Goal: Information Seeking & Learning: Check status

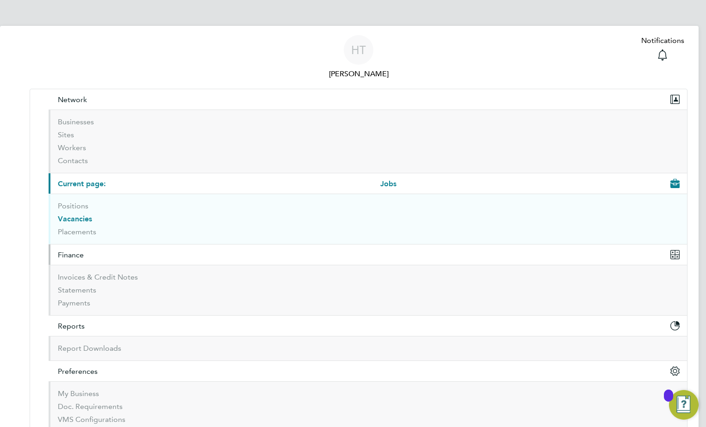
click at [84, 251] on span "Finance" at bounding box center [71, 255] width 26 height 9
click at [101, 93] on button "Network" at bounding box center [368, 99] width 638 height 20
click at [86, 180] on button "Current page: Jobs" at bounding box center [368, 183] width 638 height 20
click at [85, 322] on span "Reports" at bounding box center [71, 326] width 27 height 9
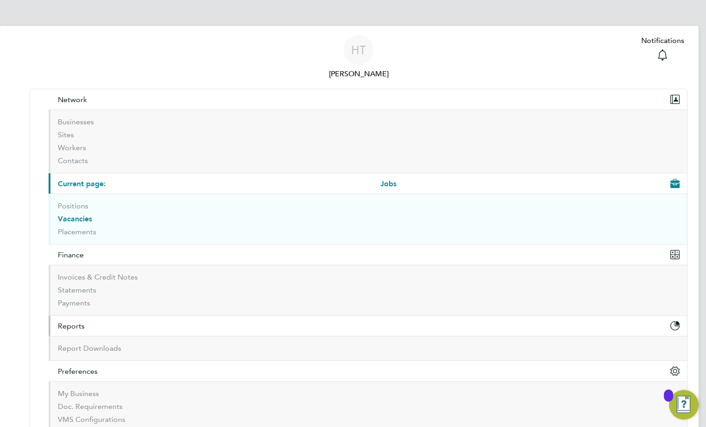
click at [85, 322] on span "Reports" at bounding box center [71, 326] width 27 height 9
click at [84, 251] on span "Finance" at bounding box center [71, 255] width 26 height 9
click at [108, 273] on link "Invoices & Credit Notes" at bounding box center [98, 277] width 80 height 9
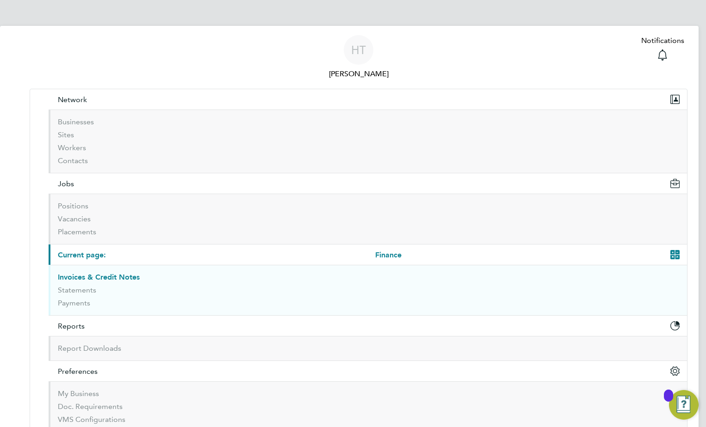
drag, startPoint x: 236, startPoint y: 244, endPoint x: 607, endPoint y: 205, distance: 373.0
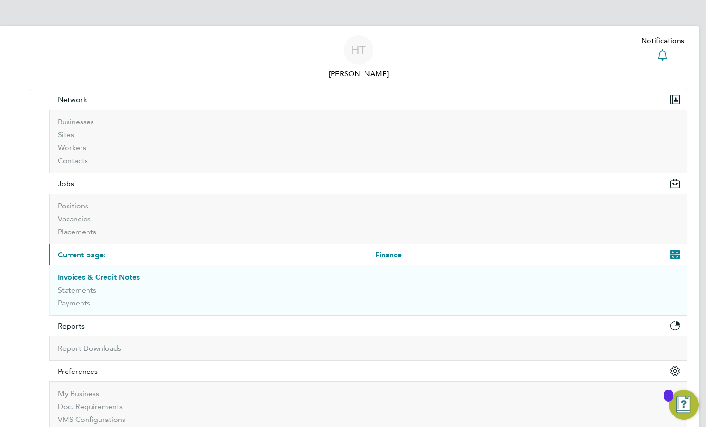
click at [657, 49] on icon "Main navigation" at bounding box center [662, 54] width 11 height 11
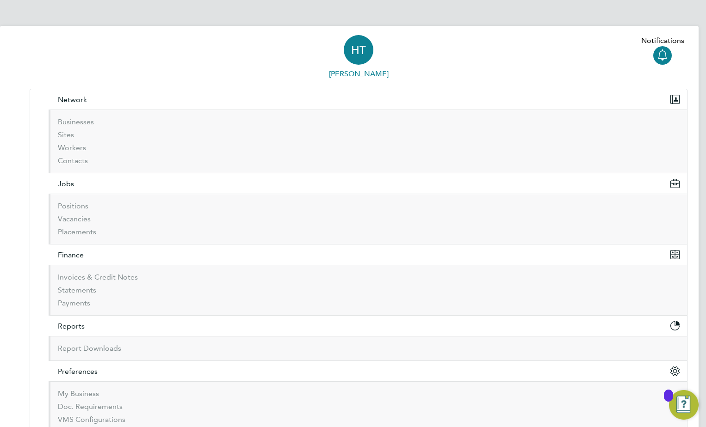
click at [351, 48] on span "HT" at bounding box center [358, 50] width 15 height 12
type input "[PERSON_NAME][EMAIL_ADDRESS][PERSON_NAME][DOMAIN_NAME]"
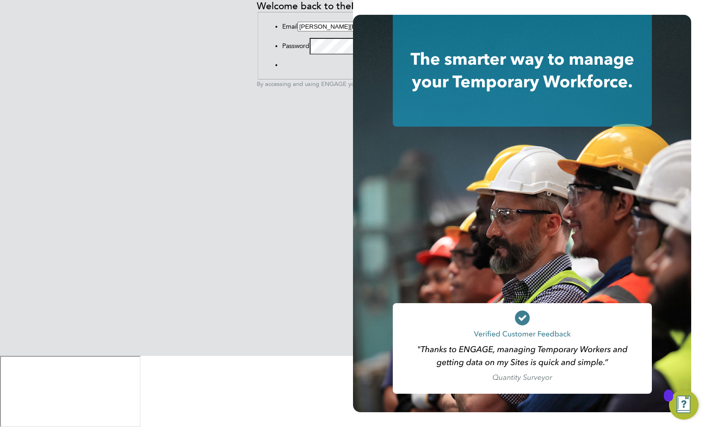
click at [297, 31] on input "[PERSON_NAME][EMAIL_ADDRESS][PERSON_NAME][DOMAIN_NAME]" at bounding box center [338, 27] width 82 height 10
type input "[PERSON_NAME][EMAIL_ADDRESS][DOMAIN_NAME]"
click at [282, 67] on button "Sign In" at bounding box center [282, 67] width 0 height 0
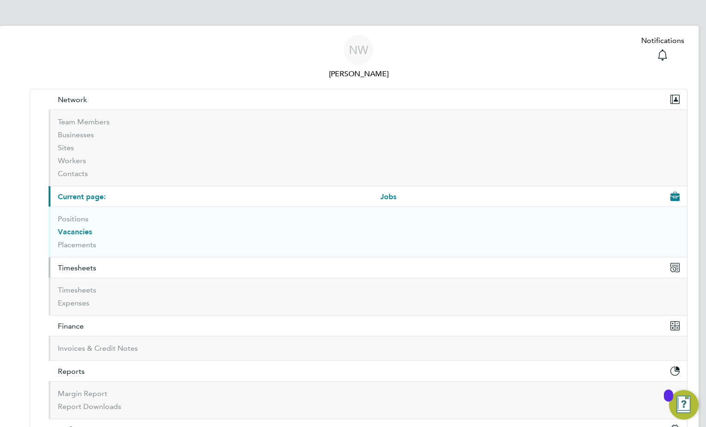
click at [96, 264] on span "Timesheets" at bounding box center [77, 268] width 38 height 9
click at [96, 286] on link "Timesheets" at bounding box center [77, 290] width 38 height 9
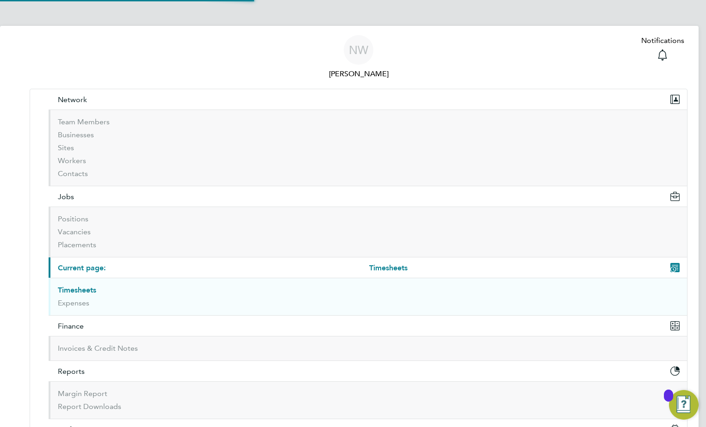
click at [96, 286] on link "Timesheets" at bounding box center [77, 290] width 38 height 9
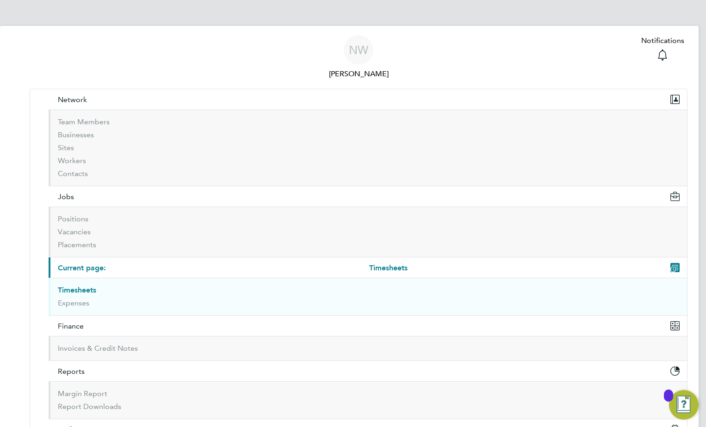
scroll to position [16, 90]
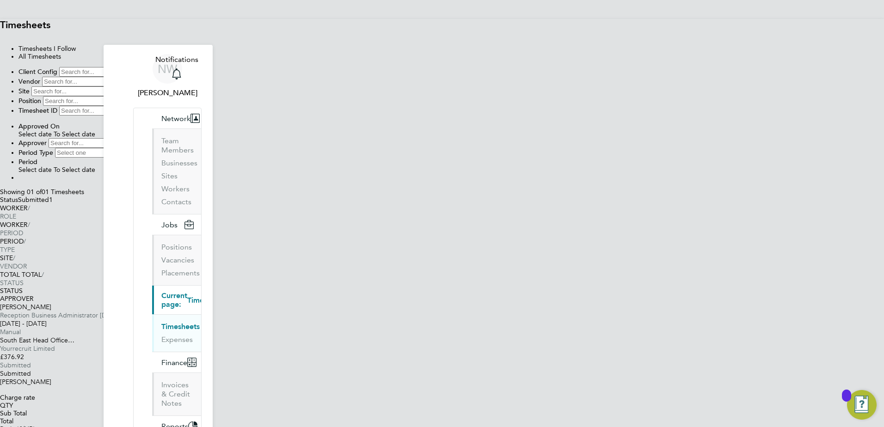
scroll to position [7, 0]
click at [485, 60] on li "All Timesheets" at bounding box center [452, 56] width 866 height 8
click at [384, 52] on li "Timesheets I Follow" at bounding box center [452, 48] width 866 height 8
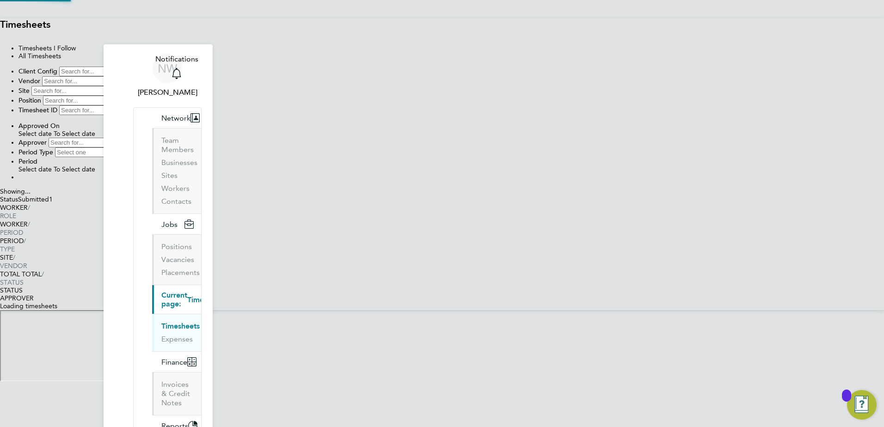
scroll to position [0, 0]
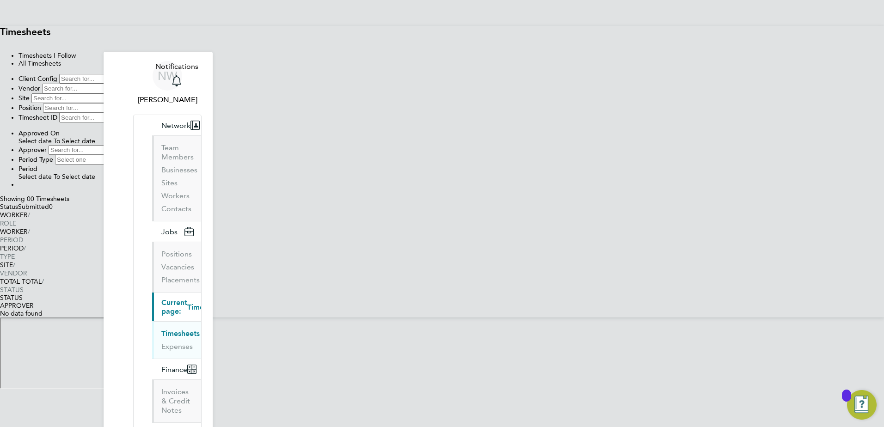
click at [430, 60] on li "Timesheets I Follow" at bounding box center [452, 56] width 866 height 8
click at [385, 60] on li "Timesheets I Follow" at bounding box center [452, 56] width 866 height 8
click at [161, 329] on link "Timesheets" at bounding box center [180, 333] width 38 height 9
click at [478, 68] on li "All Timesheets" at bounding box center [452, 64] width 866 height 8
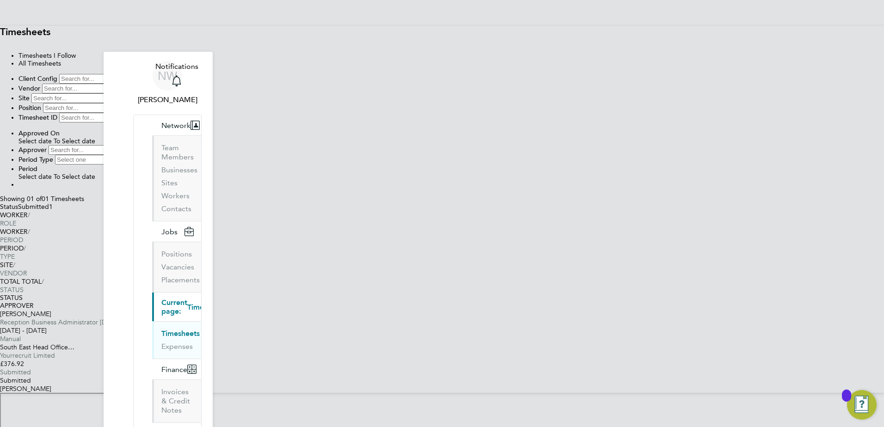
click at [53, 211] on icon at bounding box center [53, 207] width 0 height 8
click at [503, 358] on html "NW [PERSON_NAME] Notifications Applications: Network Team Members Businesses Si…" at bounding box center [442, 232] width 884 height 464
click at [182, 75] on icon "Main navigation" at bounding box center [176, 80] width 11 height 11
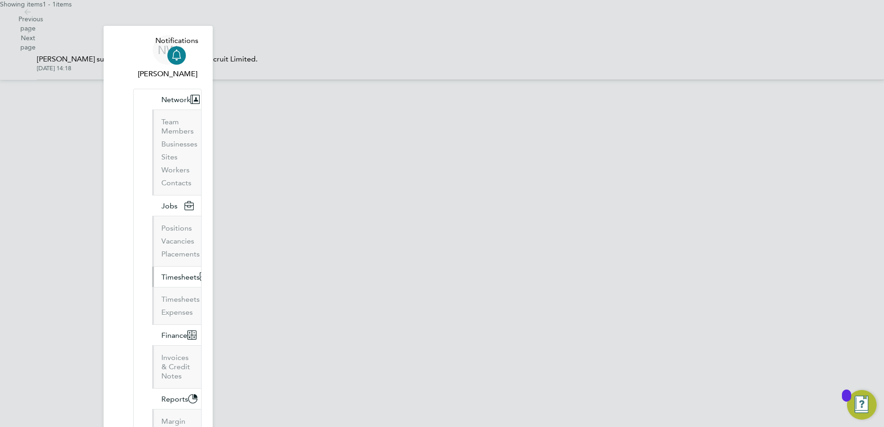
click at [161, 273] on span "Timesheets" at bounding box center [180, 277] width 38 height 9
click at [182, 55] on svg-icon "Main navigation" at bounding box center [176, 54] width 11 height 11
click at [182, 49] on icon "Main navigation" at bounding box center [176, 54] width 11 height 11
click at [158, 53] on span "NW" at bounding box center [167, 50] width 19 height 12
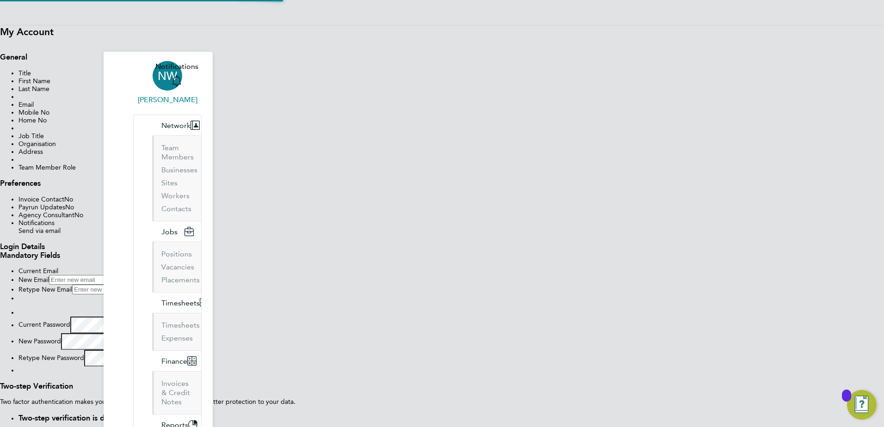
type input "[PERSON_NAME][EMAIL_ADDRESS][DOMAIN_NAME]"
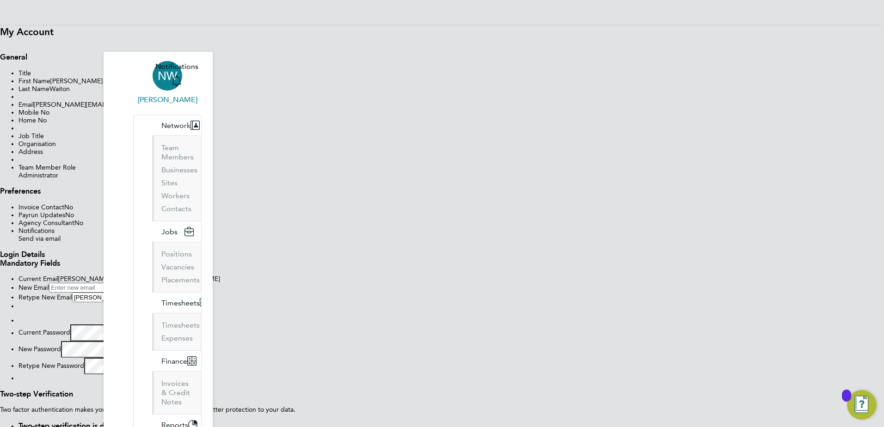
click at [159, 61] on div "NW" at bounding box center [168, 76] width 30 height 30
click at [0, 43] on button "Sign Out" at bounding box center [0, 43] width 0 height 0
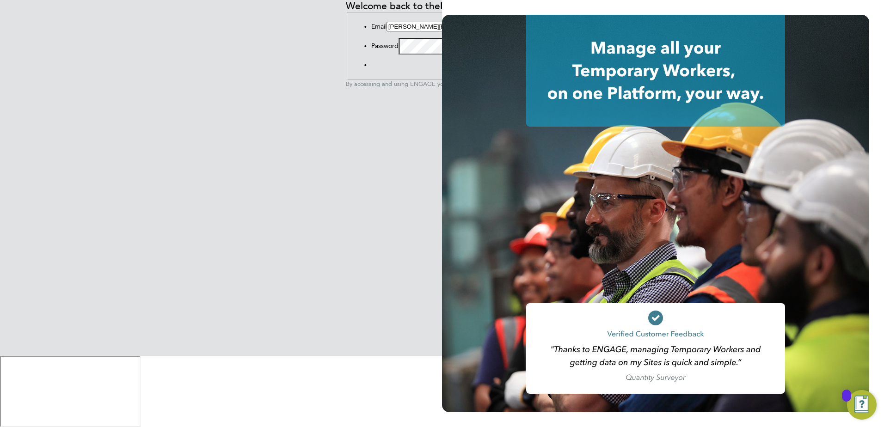
click at [387, 31] on input "[PERSON_NAME][EMAIL_ADDRESS][DOMAIN_NAME]" at bounding box center [428, 27] width 82 height 10
type input "[PERSON_NAME][EMAIL_ADDRESS][PERSON_NAME][DOMAIN_NAME]"
click at [371, 67] on button "Sign In" at bounding box center [371, 67] width 0 height 0
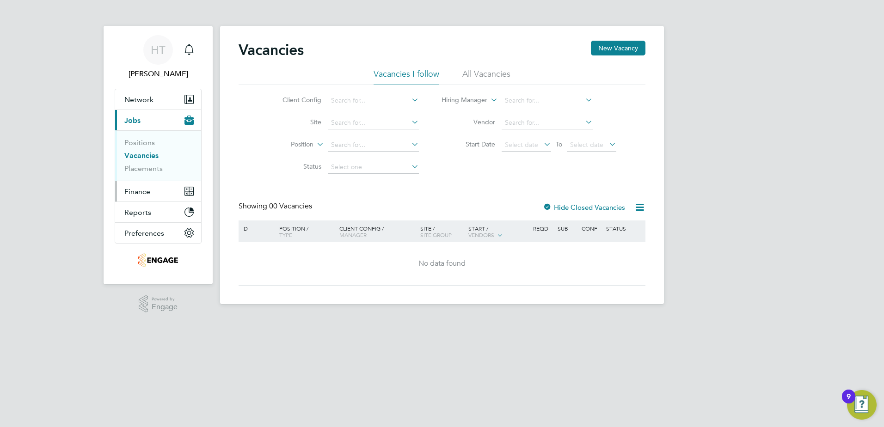
click at [145, 193] on span "Finance" at bounding box center [137, 191] width 26 height 9
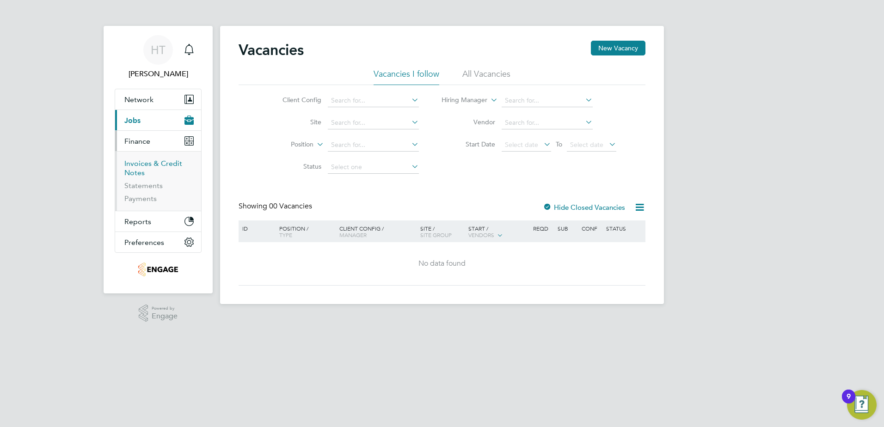
click at [141, 161] on link "Invoices & Credit Notes" at bounding box center [153, 168] width 58 height 18
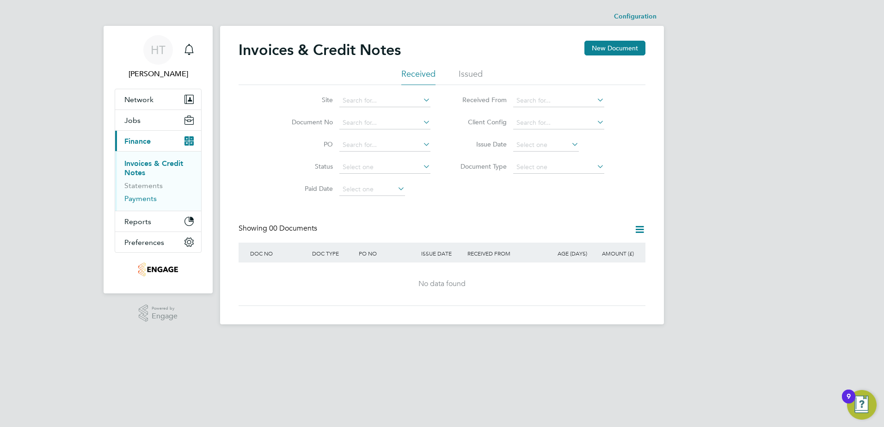
click at [154, 202] on link "Payments" at bounding box center [140, 198] width 32 height 9
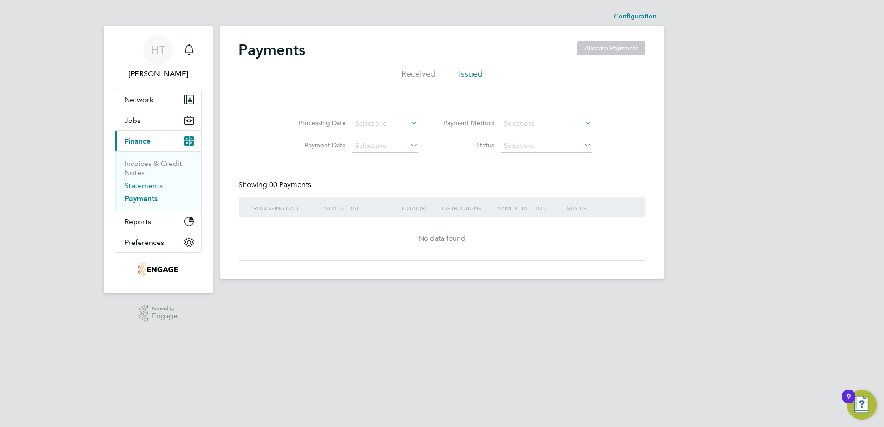
click at [138, 185] on link "Statements" at bounding box center [143, 185] width 38 height 9
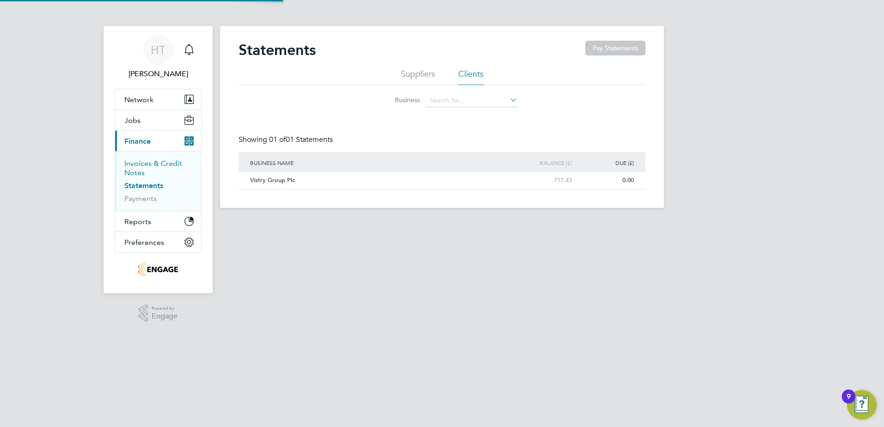
click at [137, 169] on link "Invoices & Credit Notes" at bounding box center [153, 168] width 58 height 18
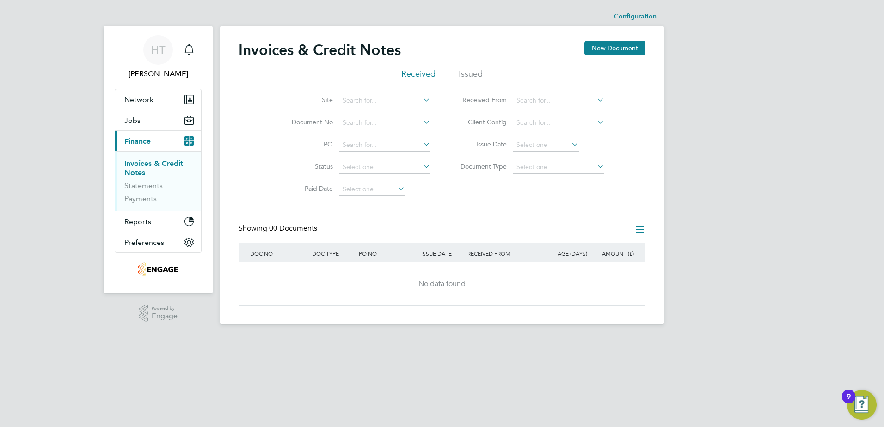
click at [478, 75] on li "Issued" at bounding box center [471, 76] width 24 height 17
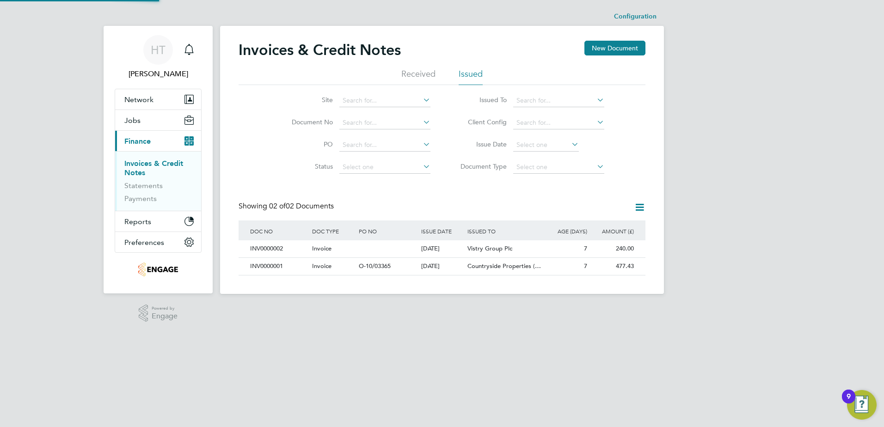
scroll to position [18, 78]
click at [143, 265] on img "Main navigation" at bounding box center [158, 269] width 41 height 15
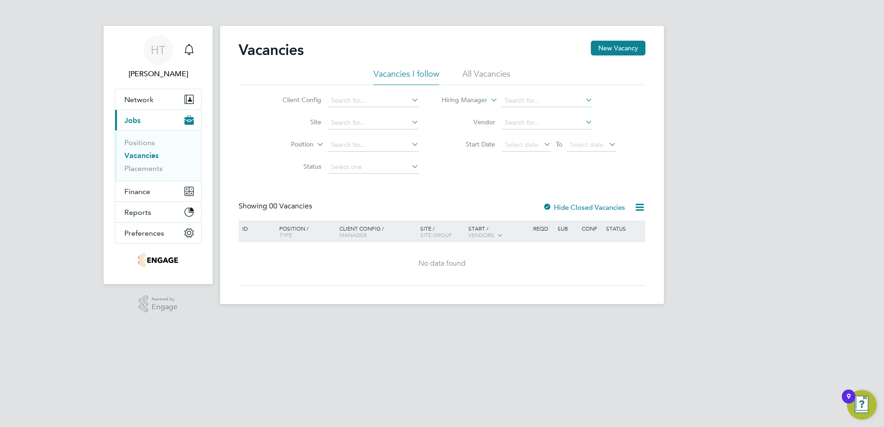
click at [496, 75] on li "All Vacancies" at bounding box center [487, 76] width 48 height 17
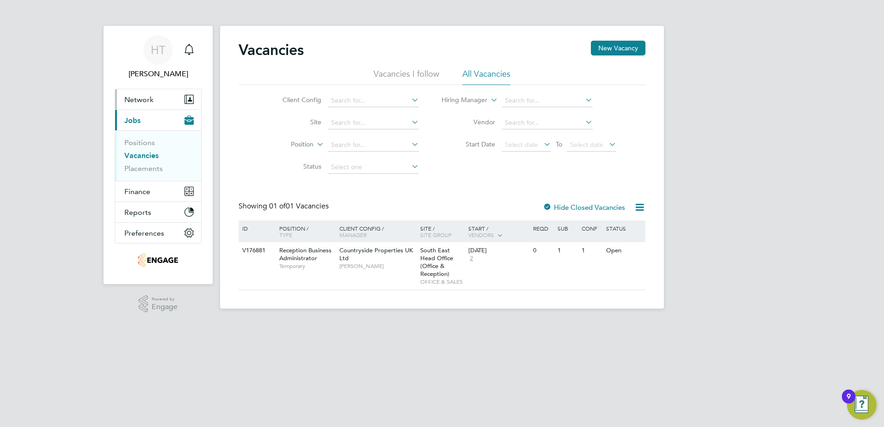
click at [131, 99] on span "Network" at bounding box center [138, 99] width 29 height 9
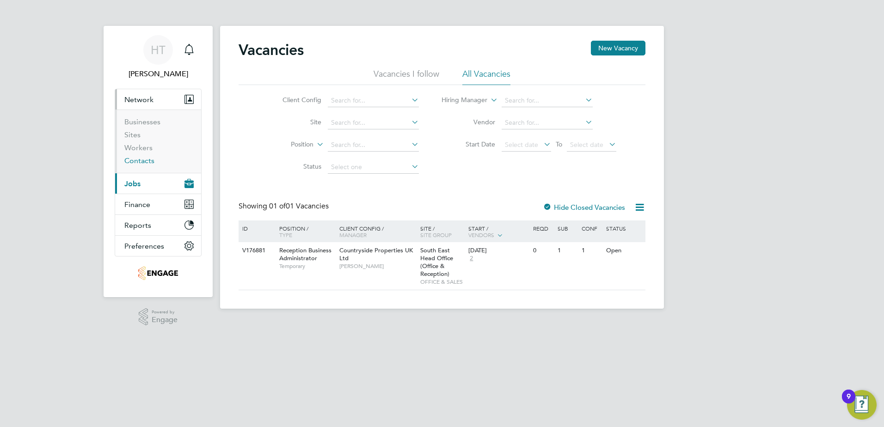
click at [134, 162] on link "Contacts" at bounding box center [139, 160] width 30 height 9
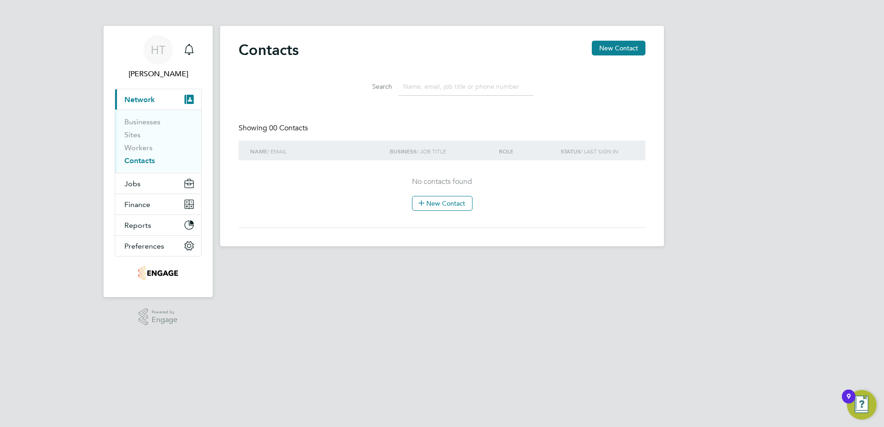
click at [416, 85] on input at bounding box center [466, 87] width 135 height 18
type input "Richard Walsh"
click at [536, 190] on div "No contacts found New Contact" at bounding box center [442, 194] width 389 height 34
drag, startPoint x: 470, startPoint y: 84, endPoint x: 367, endPoint y: 78, distance: 103.8
click at [367, 78] on div "Search Richard Walsh" at bounding box center [442, 87] width 183 height 18
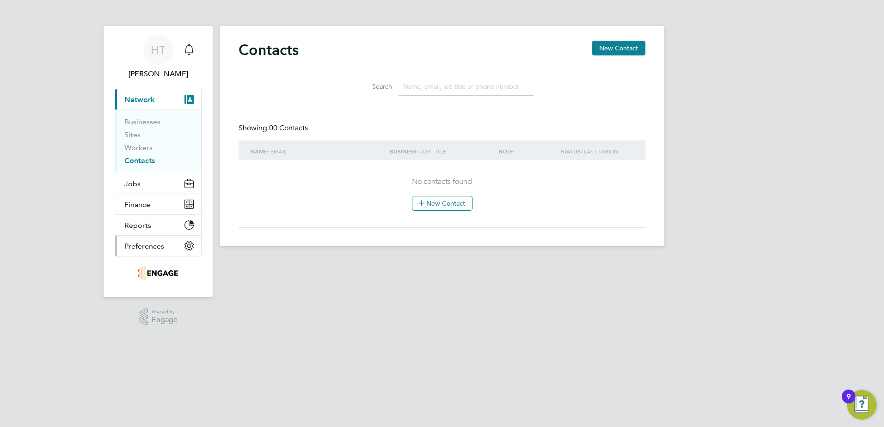
click at [188, 247] on icon "Main navigation" at bounding box center [189, 246] width 4 height 4
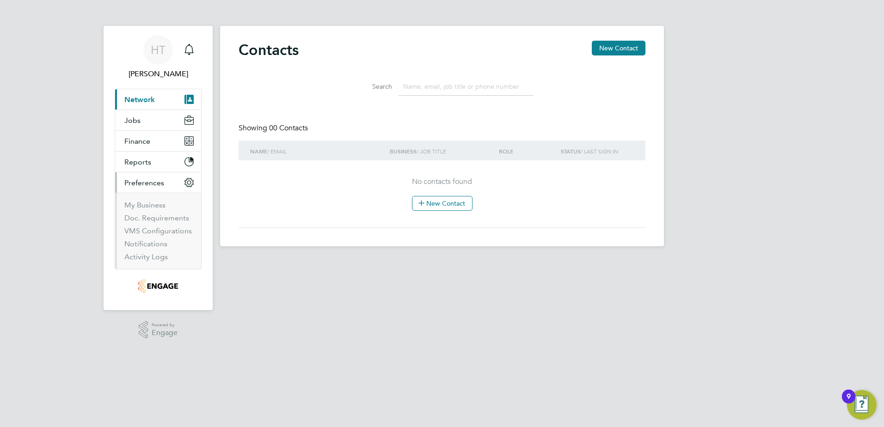
click at [188, 247] on li "Notifications" at bounding box center [158, 246] width 69 height 13
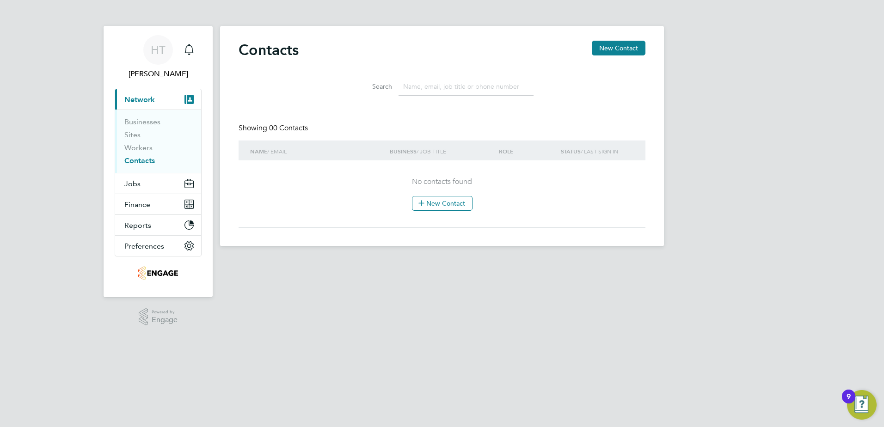
drag, startPoint x: 449, startPoint y: 309, endPoint x: 456, endPoint y: 302, distance: 10.1
click at [452, 261] on html "HT Helen Thurgood Notifications Applications: Current page: Network Businesses …" at bounding box center [442, 130] width 884 height 261
click at [868, 405] on img "Open Resource Center, 9 new notifications" at bounding box center [862, 405] width 30 height 30
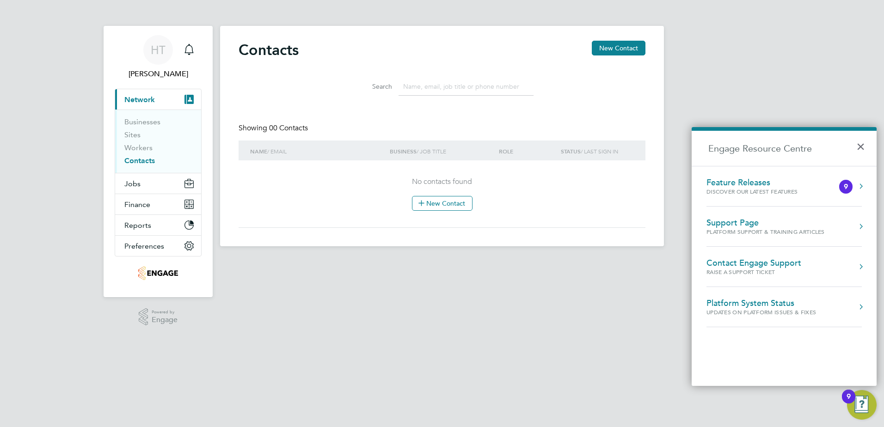
click at [735, 265] on div "Contact Engage Support" at bounding box center [754, 263] width 95 height 10
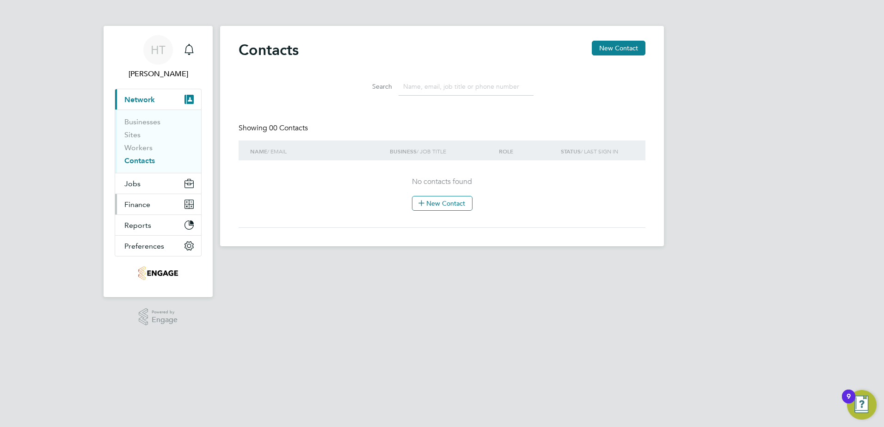
click at [130, 205] on span "Finance" at bounding box center [137, 204] width 26 height 9
click at [188, 204] on icon "Main navigation" at bounding box center [187, 202] width 4 height 4
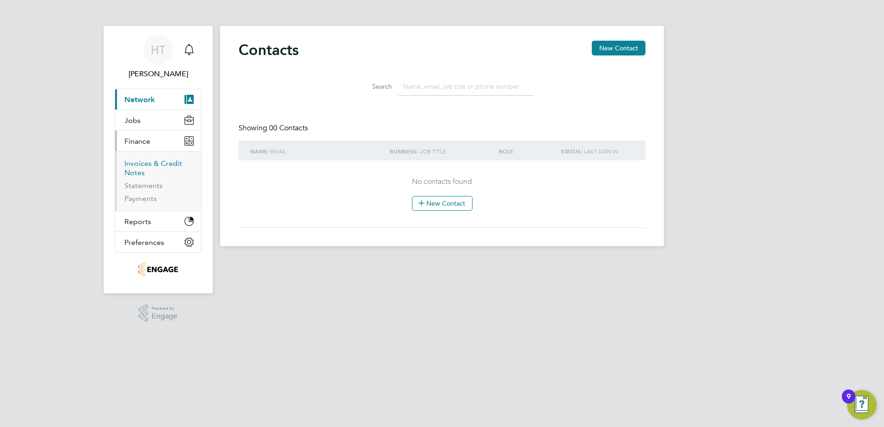
click at [149, 161] on link "Invoices & Credit Notes" at bounding box center [153, 168] width 58 height 18
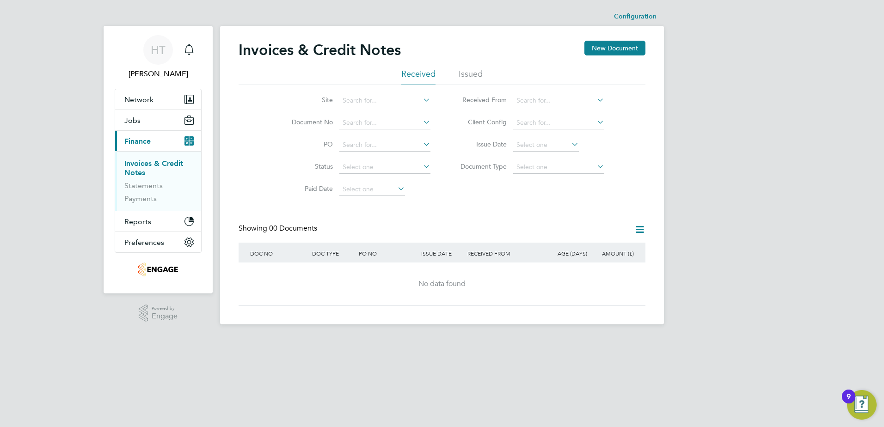
drag, startPoint x: 470, startPoint y: 69, endPoint x: 461, endPoint y: 85, distance: 18.2
click at [469, 70] on li "Issued" at bounding box center [471, 76] width 24 height 17
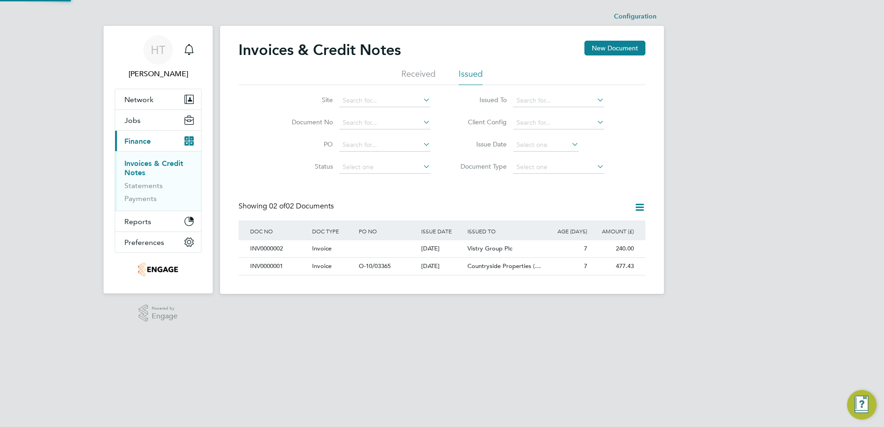
scroll to position [18, 78]
click at [277, 249] on div "INV0000002" at bounding box center [279, 249] width 62 height 17
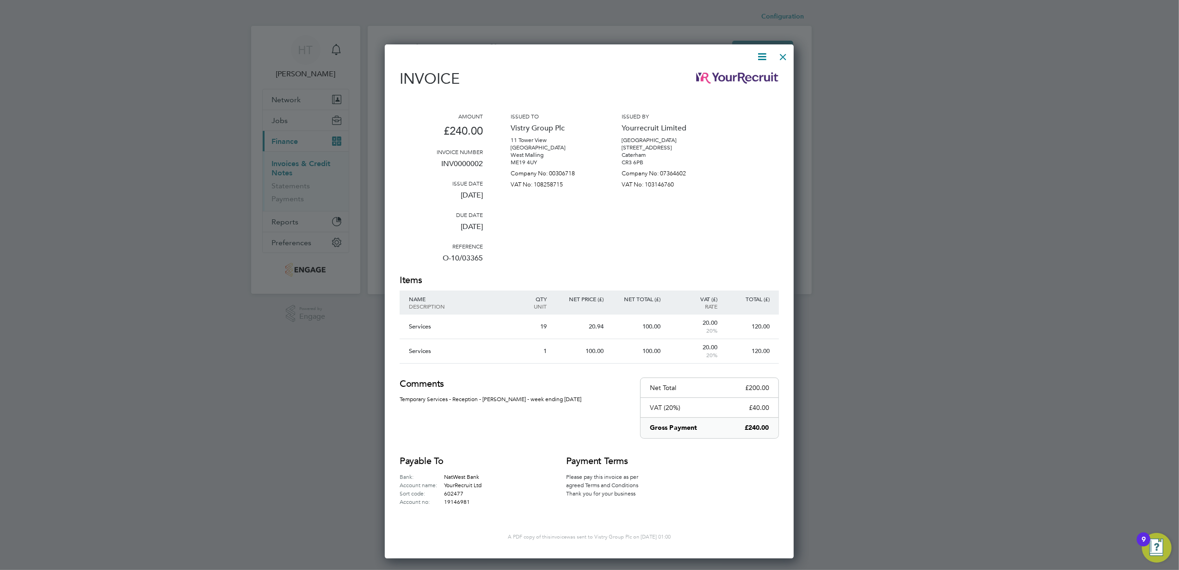
click at [271, 297] on div at bounding box center [589, 285] width 1179 height 570
click at [287, 199] on div at bounding box center [589, 285] width 1179 height 570
click at [325, 270] on div at bounding box center [589, 285] width 1179 height 570
click at [783, 56] on div at bounding box center [783, 54] width 17 height 17
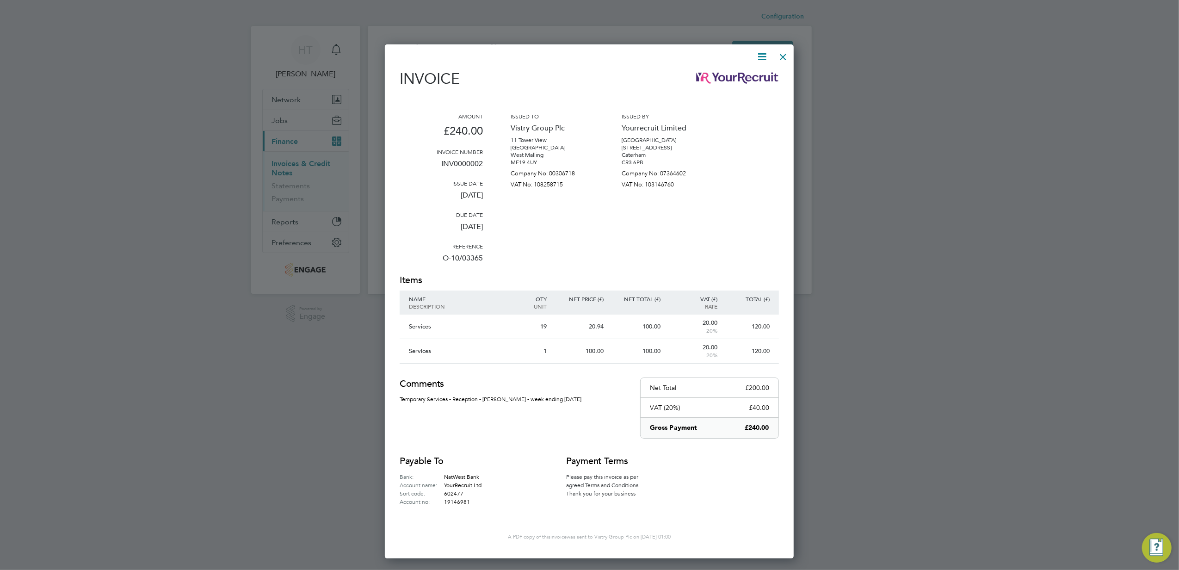
drag, startPoint x: 783, startPoint y: 56, endPoint x: 770, endPoint y: 78, distance: 25.3
click at [778, 68] on div "Invoice Amount £240.00 Invoice number INV0000002 Issue date 04 Aug 2025 Due dat…" at bounding box center [589, 301] width 409 height 514
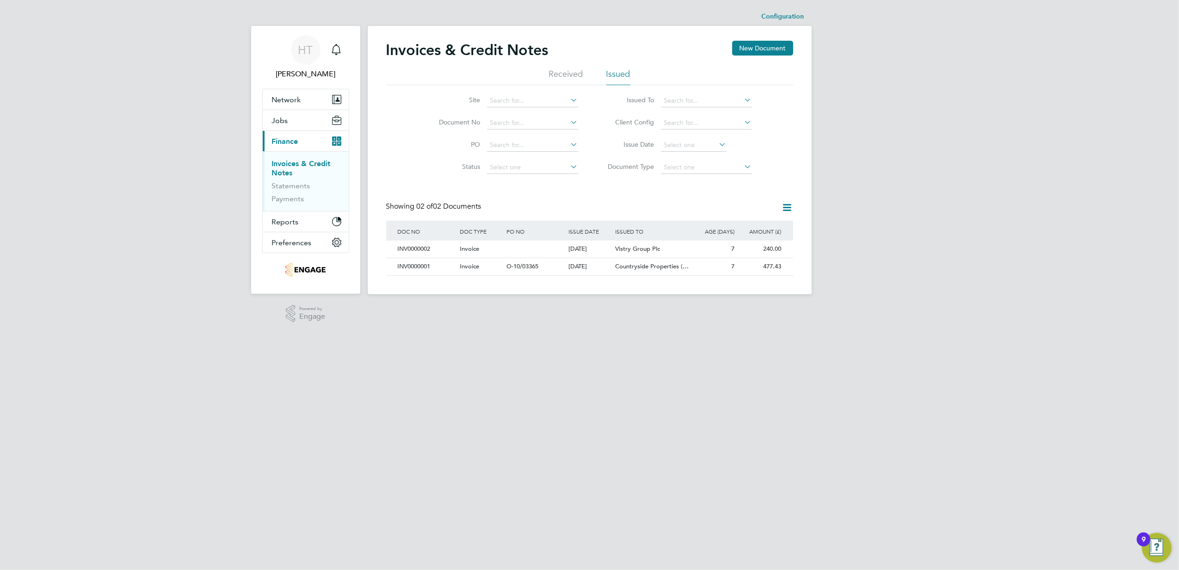
click at [640, 309] on html "HT Helen Thurgood Notifications Applications: Network Businesses Sites Workers …" at bounding box center [589, 154] width 1179 height 309
drag, startPoint x: 640, startPoint y: 312, endPoint x: 640, endPoint y: 294, distance: 17.6
click at [640, 309] on html "HT Helen Thurgood Notifications Applications: Network Businesses Sites Workers …" at bounding box center [589, 154] width 1179 height 309
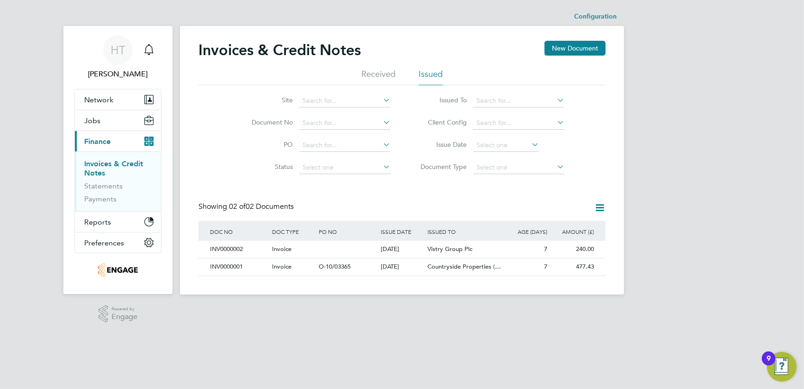
click at [97, 160] on link "Invoices & Credit Notes" at bounding box center [113, 168] width 59 height 18
click at [115, 171] on li "Invoices & Credit Notes" at bounding box center [118, 170] width 69 height 22
click at [380, 74] on li "Received" at bounding box center [378, 76] width 34 height 17
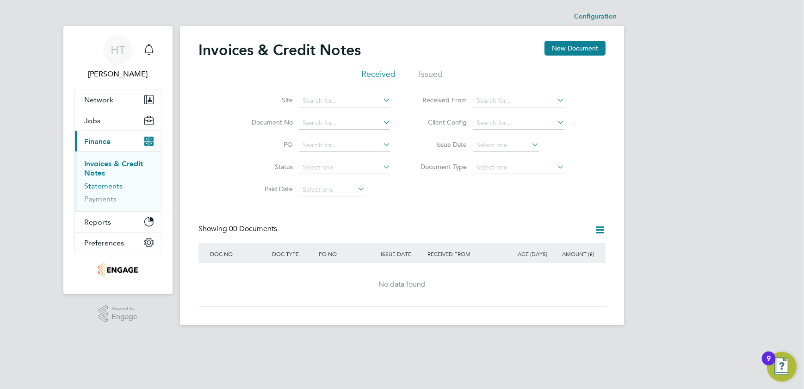
click at [115, 185] on link "Statements" at bounding box center [103, 185] width 38 height 9
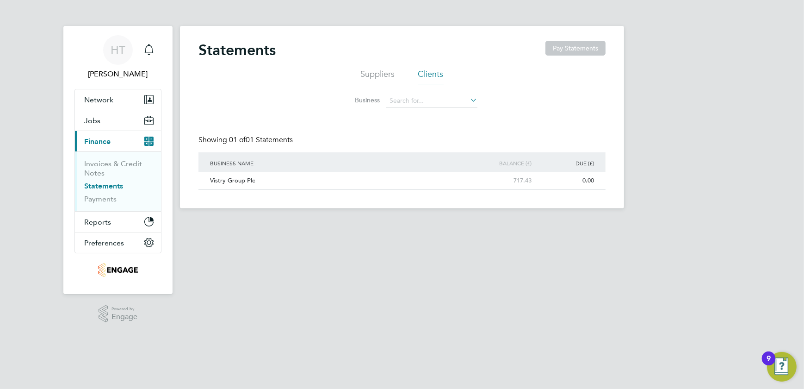
click at [385, 76] on li "Suppliers" at bounding box center [378, 76] width 34 height 17
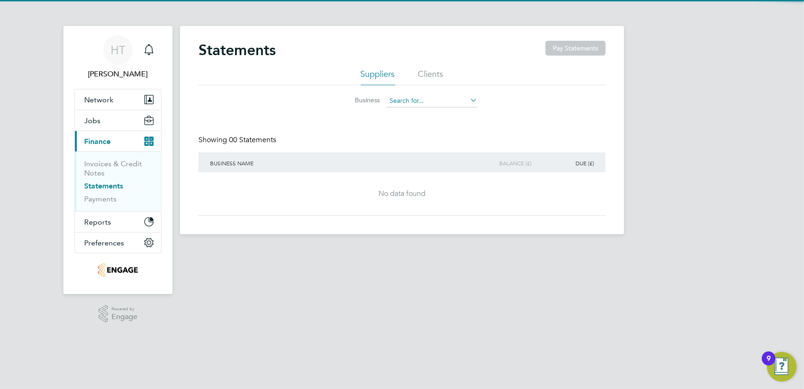
click at [390, 97] on input at bounding box center [431, 100] width 91 height 13
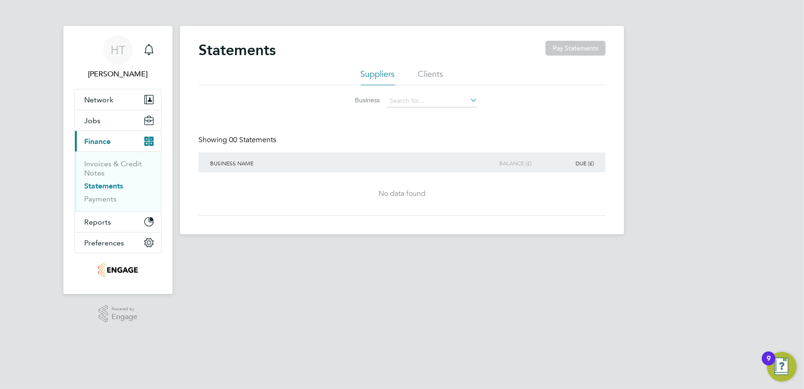
click at [439, 116] on li "Yourrecruit Limited" at bounding box center [432, 113] width 92 height 12
type input "Yourrecruit Limited"
click at [102, 198] on link "Payments" at bounding box center [100, 198] width 32 height 9
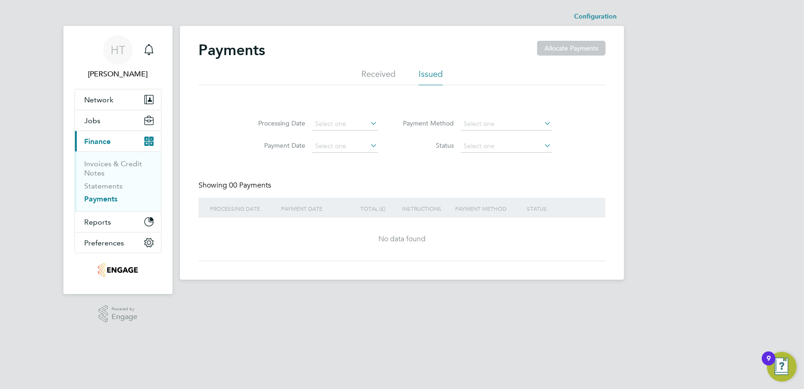
click at [389, 72] on li "Received" at bounding box center [378, 76] width 34 height 17
click at [381, 123] on icon at bounding box center [381, 123] width 0 height 13
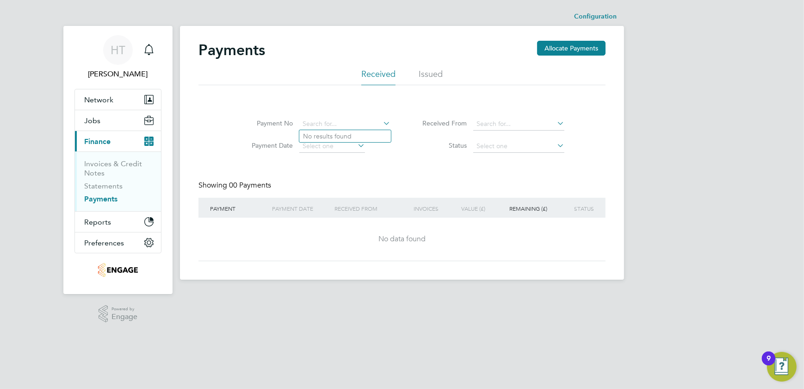
click at [381, 127] on icon at bounding box center [381, 123] width 0 height 13
click at [437, 78] on li "Issued" at bounding box center [431, 76] width 24 height 17
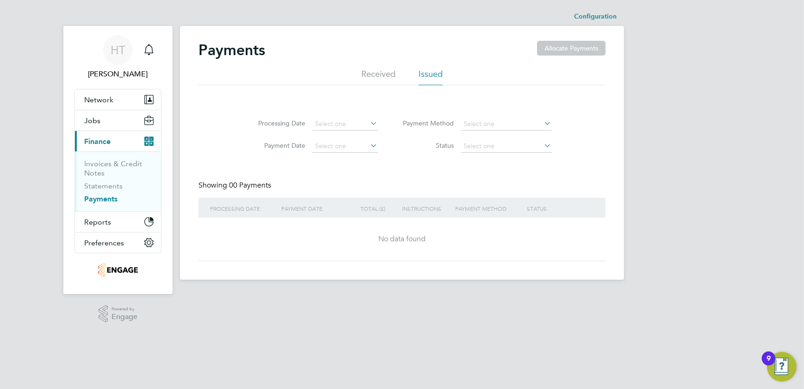
click at [543, 123] on icon at bounding box center [543, 123] width 0 height 13
click at [543, 145] on icon at bounding box center [543, 145] width 0 height 13
click at [389, 82] on li "Received" at bounding box center [378, 76] width 34 height 17
click at [356, 148] on icon at bounding box center [356, 145] width 0 height 13
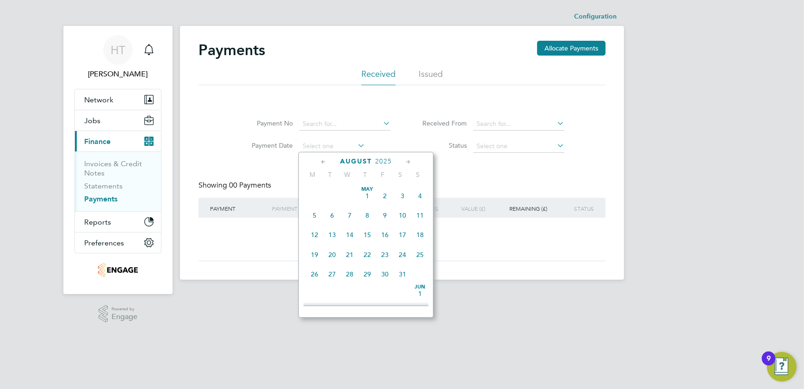
scroll to position [315, 0]
click at [356, 148] on icon at bounding box center [356, 145] width 0 height 13
click at [255, 205] on div "PAYMENT" at bounding box center [239, 208] width 62 height 21
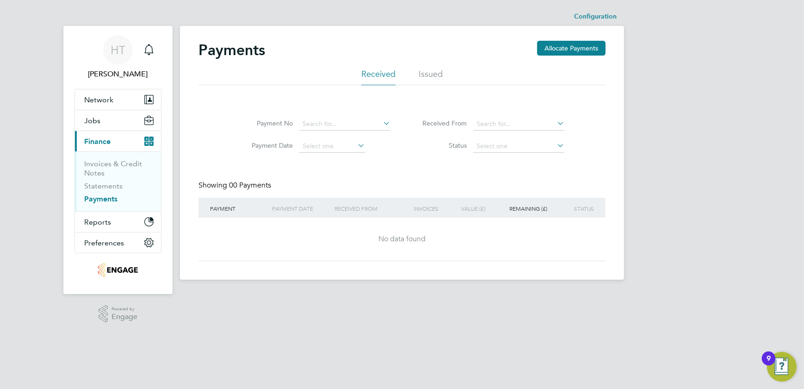
click at [259, 194] on div "Showing 00 Payments" at bounding box center [401, 188] width 407 height 17
click at [301, 124] on input at bounding box center [344, 123] width 91 height 13
click at [381, 121] on icon at bounding box center [381, 123] width 0 height 13
click at [111, 185] on link "Statements" at bounding box center [103, 185] width 38 height 9
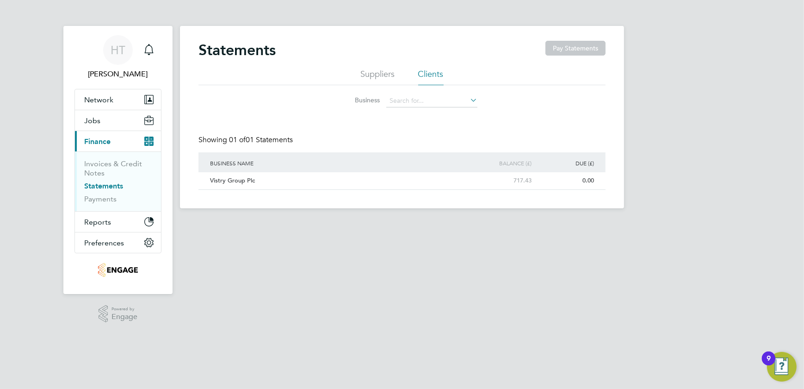
click at [468, 103] on icon at bounding box center [468, 99] width 0 height 13
click at [241, 181] on div "Vistry Group Plc" at bounding box center [332, 180] width 249 height 17
